Goal: Information Seeking & Learning: Learn about a topic

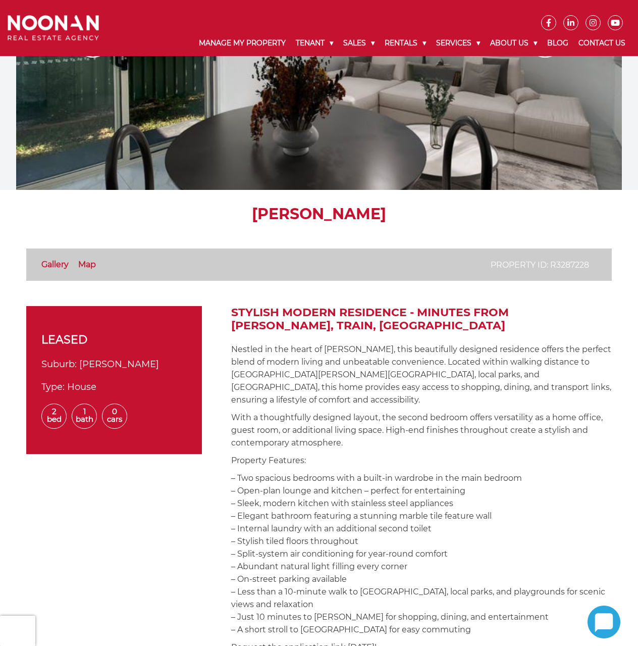
scroll to position [101, 0]
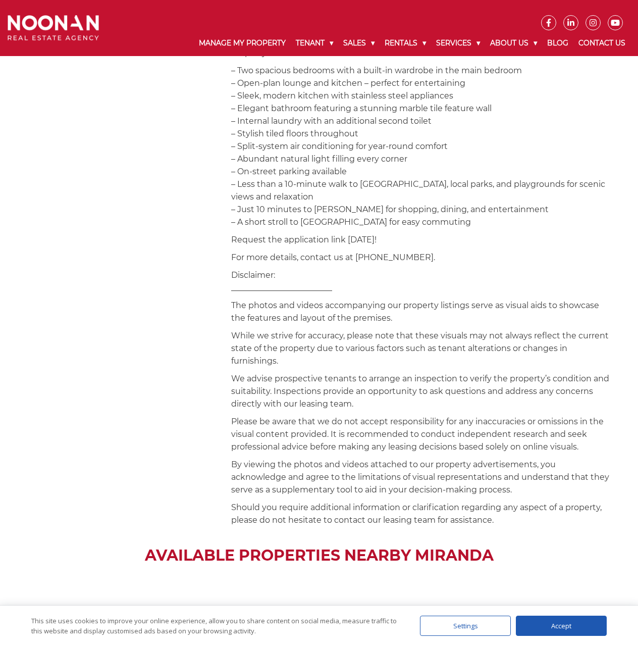
scroll to position [454, 0]
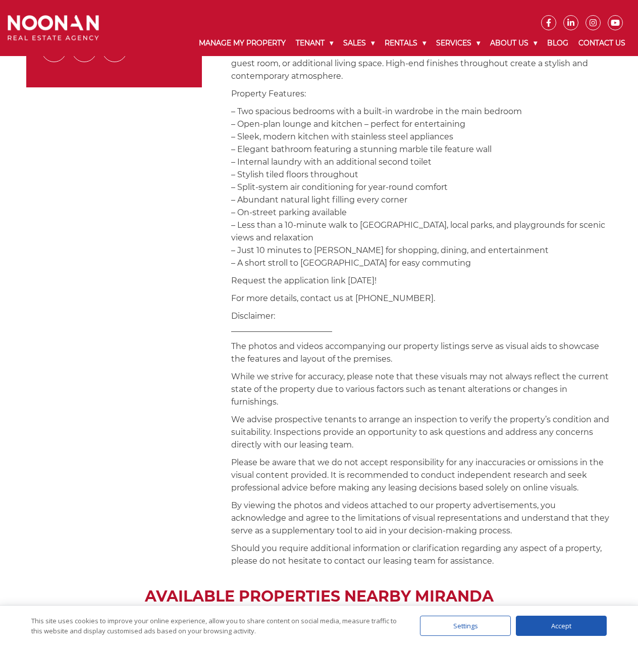
click at [589, 627] on div "Accept" at bounding box center [561, 625] width 91 height 20
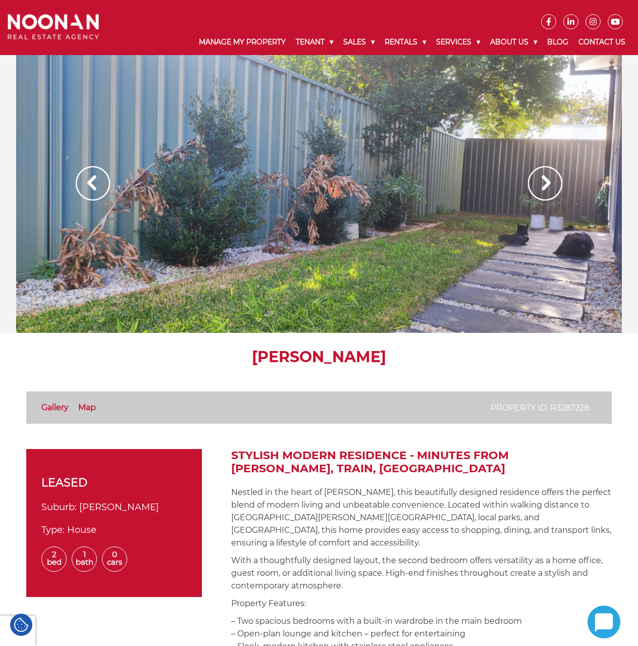
scroll to position [0, 0]
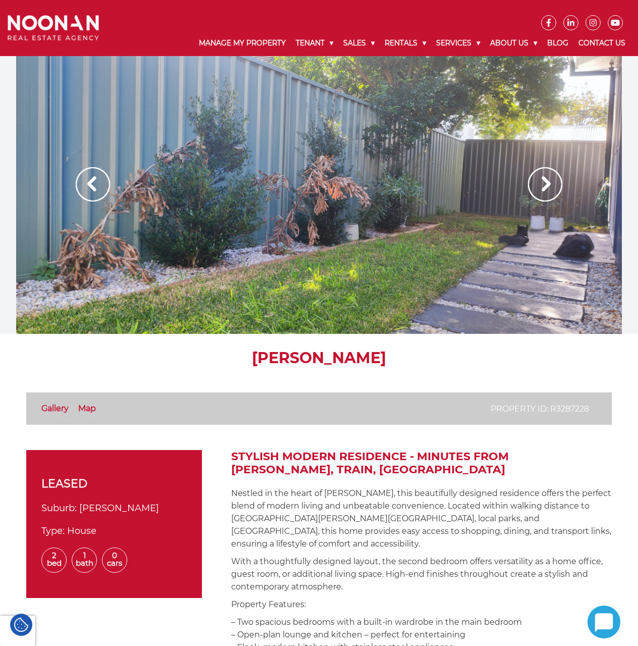
click at [549, 192] on img at bounding box center [545, 184] width 34 height 34
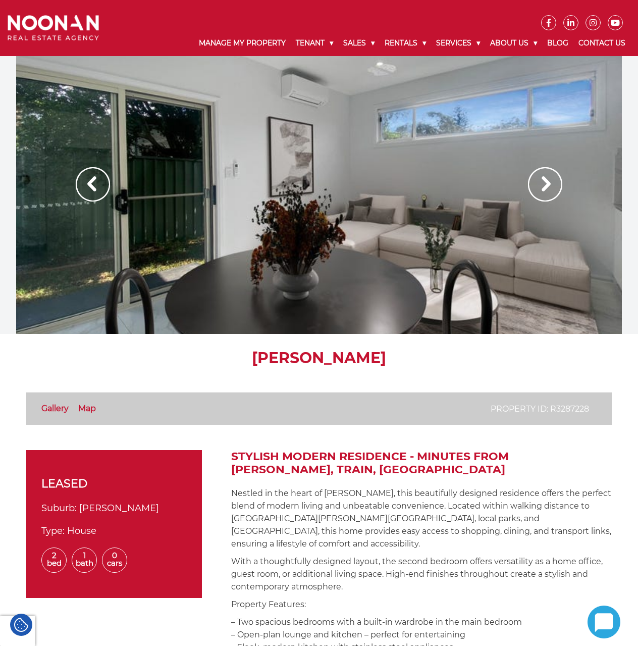
click at [549, 192] on img at bounding box center [545, 184] width 34 height 34
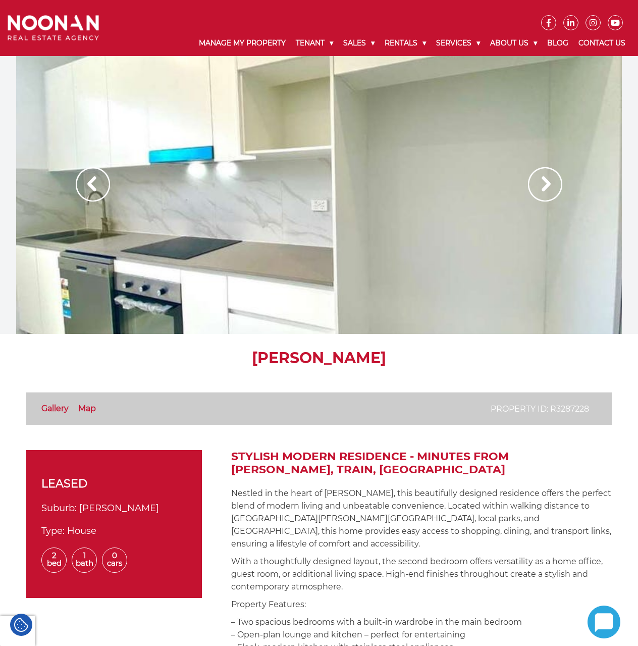
click at [549, 192] on img at bounding box center [545, 184] width 34 height 34
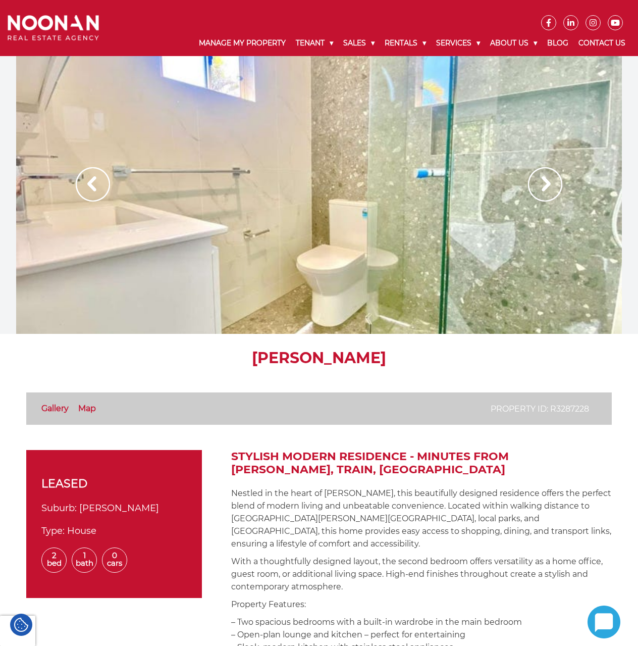
click at [549, 192] on img at bounding box center [545, 184] width 34 height 34
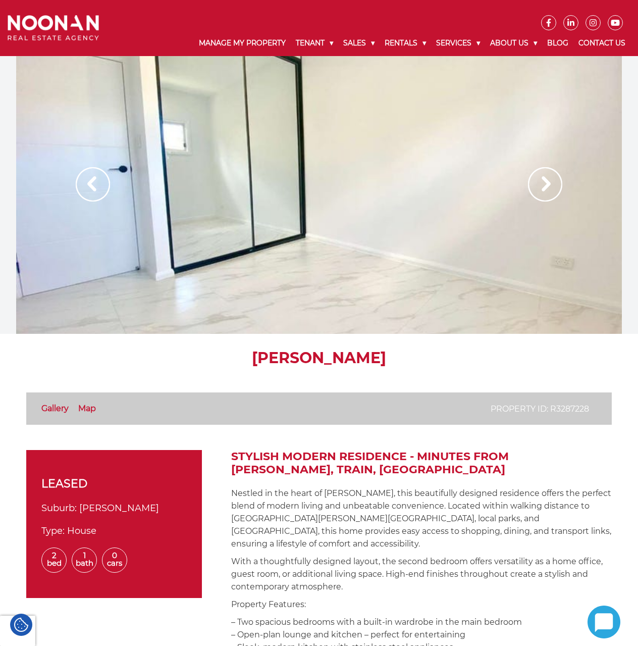
click at [549, 192] on img at bounding box center [545, 184] width 34 height 34
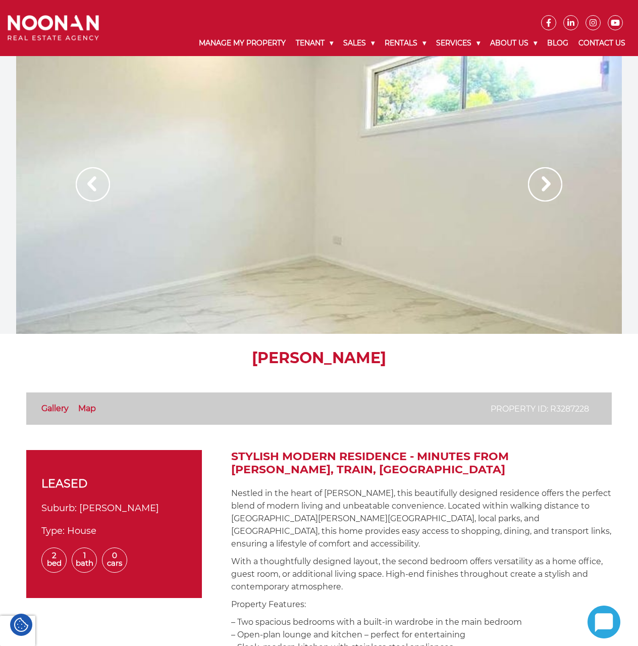
click at [549, 192] on img at bounding box center [545, 184] width 34 height 34
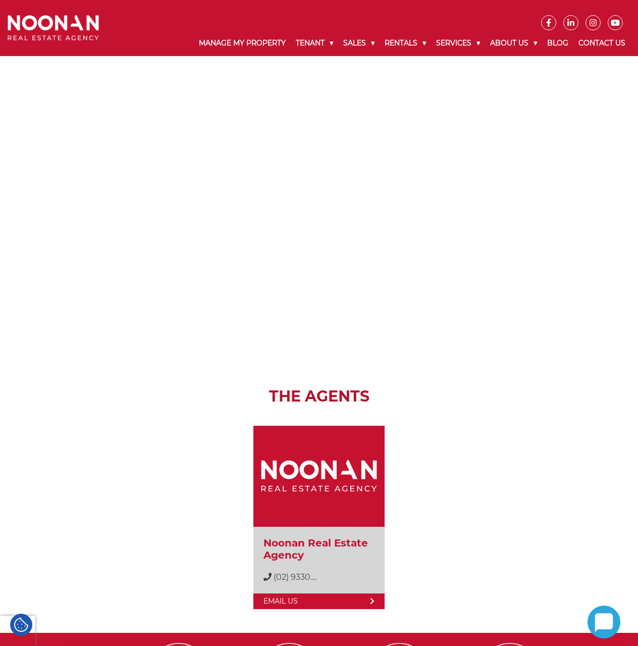
scroll to position [1060, 0]
